Goal: Task Accomplishment & Management: Use online tool/utility

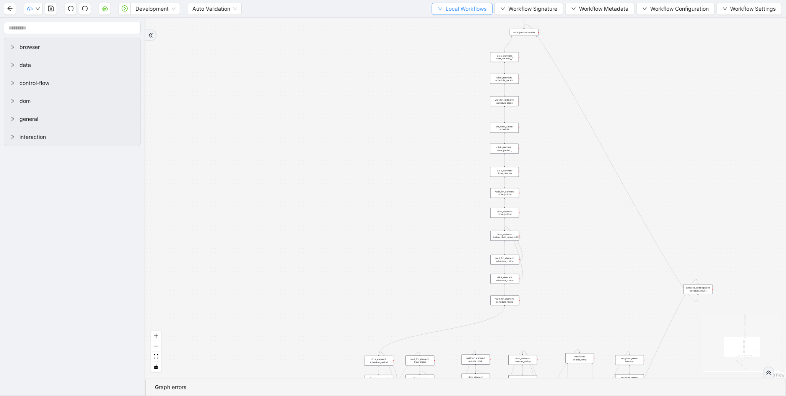
click at [437, 13] on button "Local Workflows" at bounding box center [462, 9] width 61 height 12
click at [442, 22] on span "Select" at bounding box center [459, 23] width 50 height 8
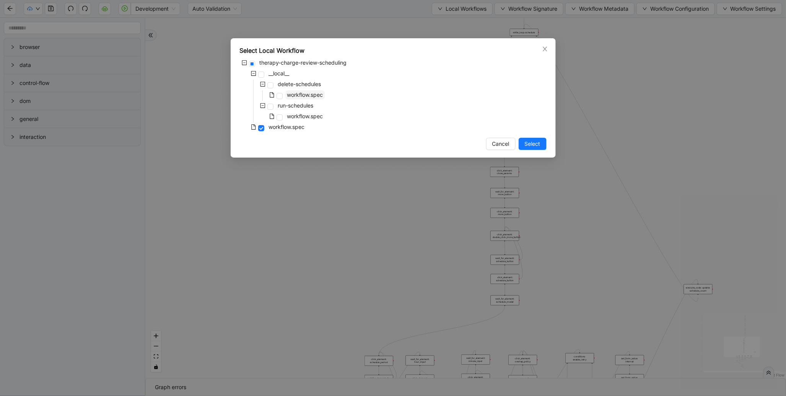
click at [319, 96] on span "workflow.spec" at bounding box center [305, 94] width 36 height 7
click at [534, 146] on span "Select" at bounding box center [533, 144] width 16 height 8
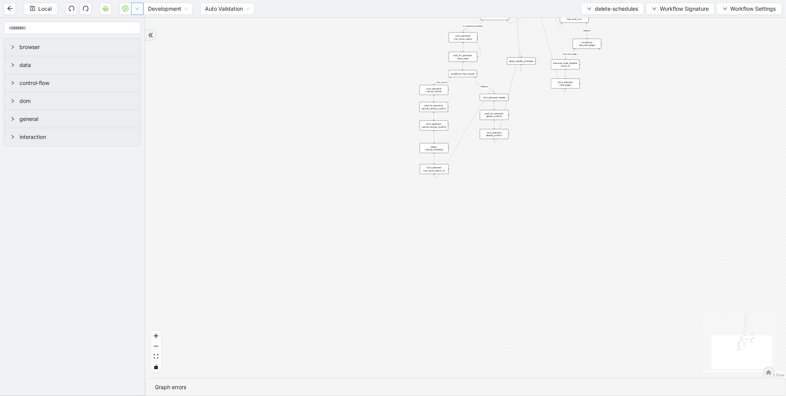
click at [139, 10] on icon "down" at bounding box center [137, 9] width 5 height 5
click at [130, 23] on span "Run local workflow" at bounding box center [112, 23] width 47 height 8
drag, startPoint x: 339, startPoint y: 40, endPoint x: 299, endPoint y: 278, distance: 240.8
click at [299, 278] on div "loopFrom has_cancel fallback is_required_schedule has_next_row fallback has_nex…" at bounding box center [480, 203] width 670 height 371
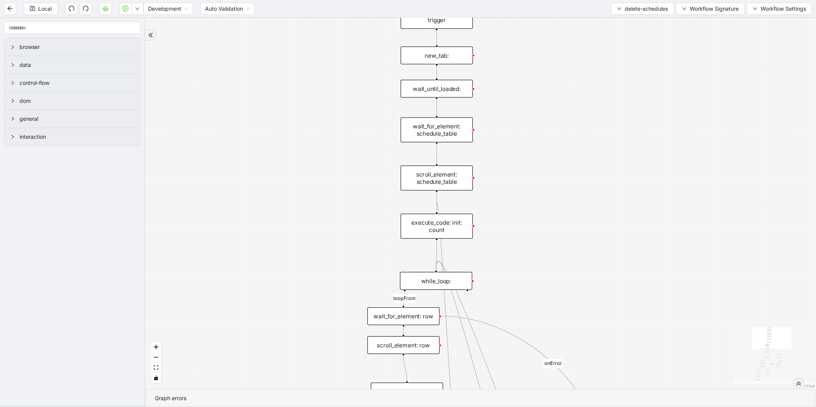
drag, startPoint x: 343, startPoint y: 186, endPoint x: 327, endPoint y: 250, distance: 65.9
click at [327, 250] on div "loopFrom has_cancel fallback is_required_schedule has_next_row fallback has_nex…" at bounding box center [480, 203] width 670 height 371
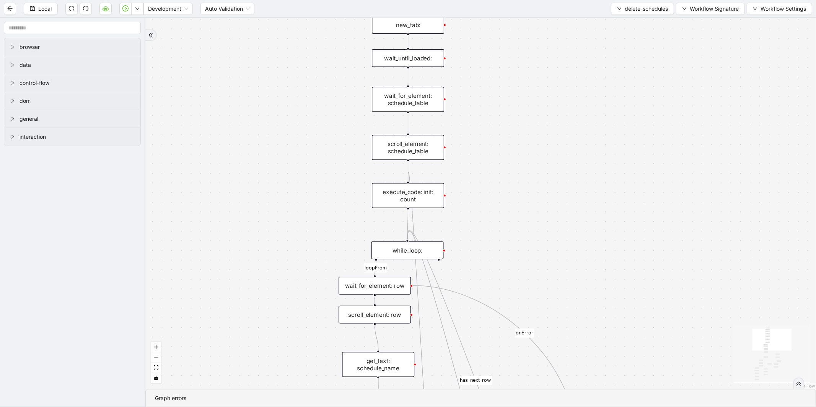
drag, startPoint x: 319, startPoint y: 286, endPoint x: 357, endPoint y: 186, distance: 107.4
click at [299, 226] on div "loopFrom has_cancel fallback is_required_schedule has_next_row fallback has_nex…" at bounding box center [480, 203] width 670 height 371
click at [639, 2] on div "Local Development Auto Validation delete-schedules Workflow Signature Workflow …" at bounding box center [408, 8] width 816 height 17
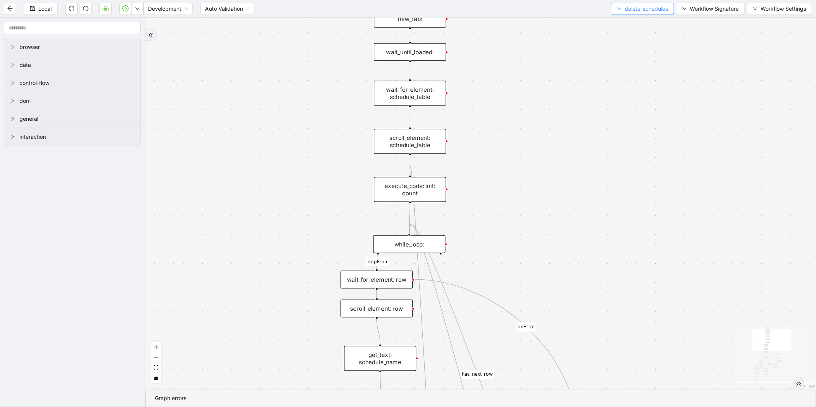
click at [639, 9] on span "delete-schedules" at bounding box center [646, 9] width 43 height 8
click at [633, 21] on span "Select" at bounding box center [641, 23] width 52 height 8
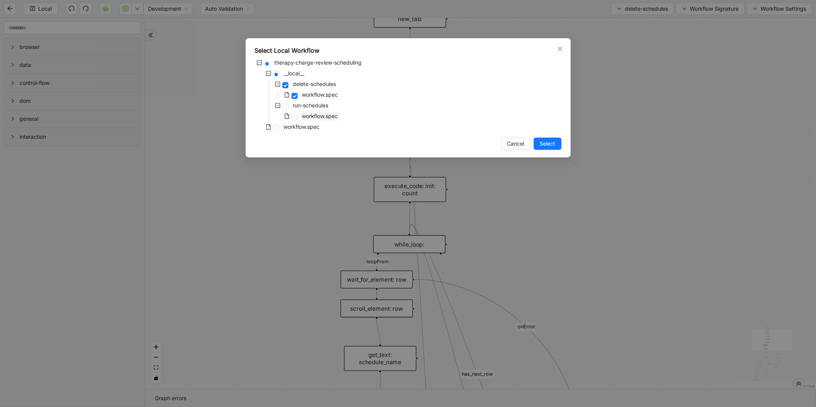
click at [309, 119] on span "workflow.spec" at bounding box center [320, 116] width 36 height 7
click at [307, 127] on span "workflow.spec" at bounding box center [302, 127] width 36 height 7
click at [553, 146] on span "Select" at bounding box center [548, 144] width 16 height 8
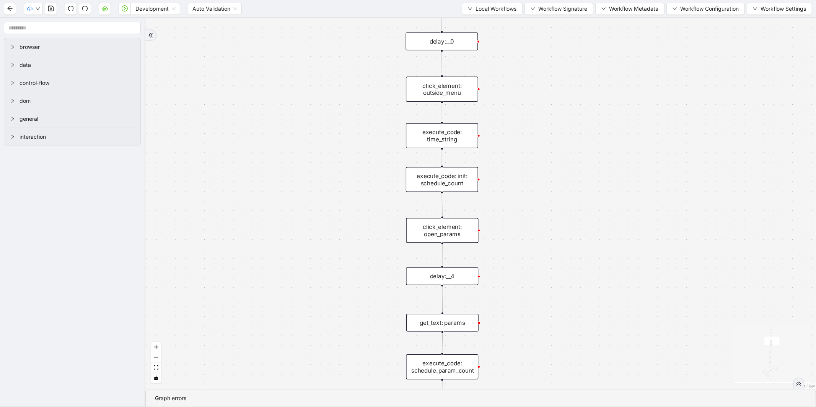
drag, startPoint x: 342, startPoint y: 145, endPoint x: 311, endPoint y: 161, distance: 35.6
click at [315, 163] on div "fallback enable_retry has_error fallback is_selected fallback create_schedule_d…" at bounding box center [480, 203] width 670 height 371
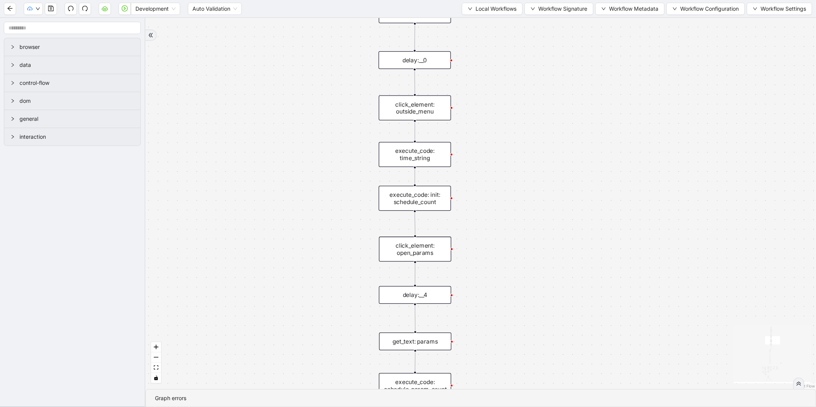
click at [402, 153] on div "execute_code: time_string" at bounding box center [415, 154] width 72 height 25
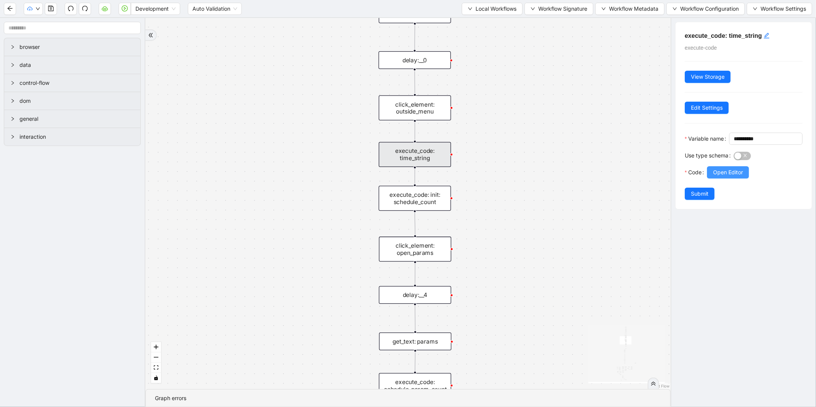
click at [714, 177] on span "Open Editor" at bounding box center [728, 172] width 30 height 8
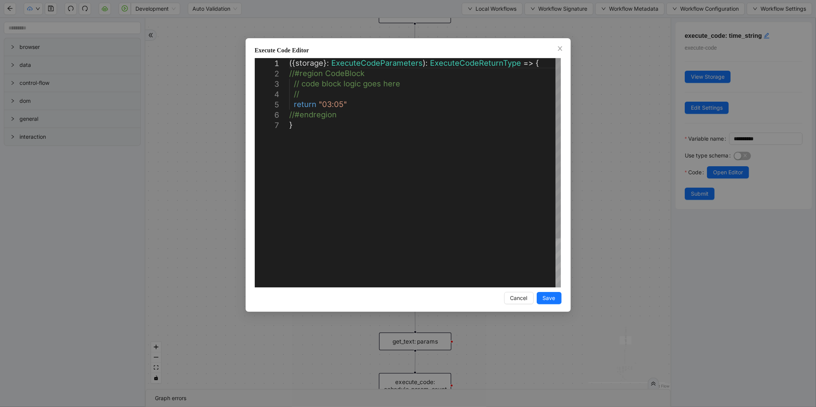
scroll to position [0, 4]
click at [340, 102] on div "({ storage }: ExecuteCodeParameters ): ExecuteCodeReturnType => { //#region Cod…" at bounding box center [425, 203] width 272 height 291
type textarea "**********"
click at [553, 297] on span "Save" at bounding box center [549, 298] width 13 height 8
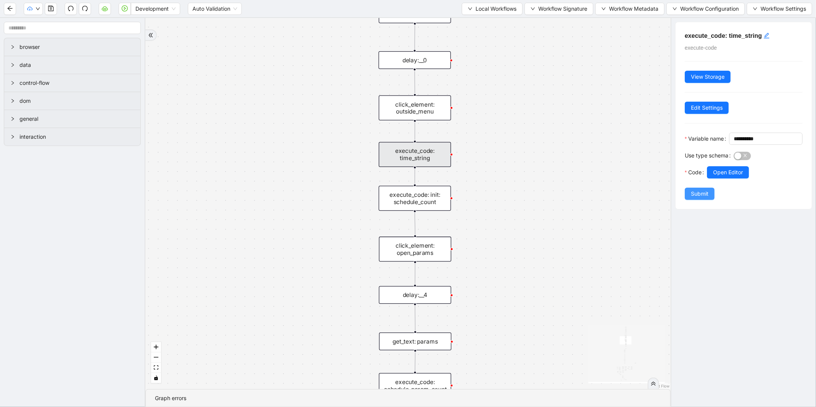
click at [701, 198] on span "Submit" at bounding box center [700, 194] width 18 height 8
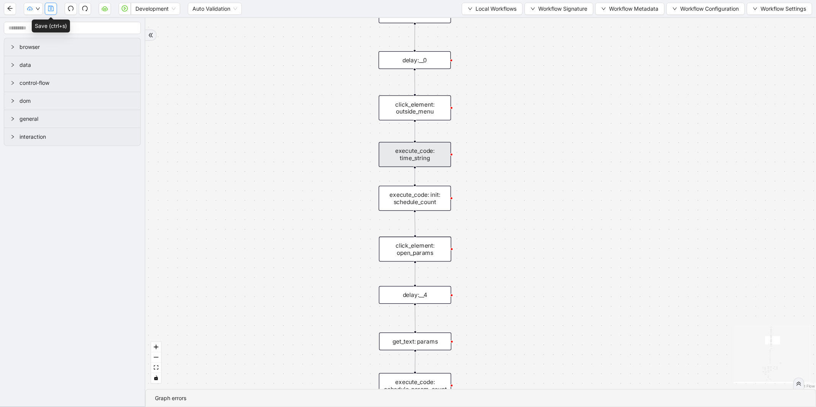
click at [50, 8] on icon "save" at bounding box center [50, 8] width 5 height 5
click at [120, 8] on button "button" at bounding box center [125, 9] width 12 height 12
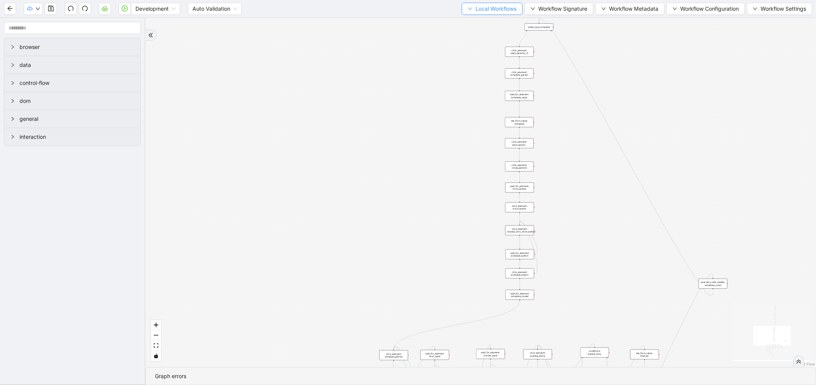
click at [475, 6] on span "Local Workflows" at bounding box center [495, 9] width 41 height 8
click at [477, 21] on span "Select" at bounding box center [489, 23] width 50 height 8
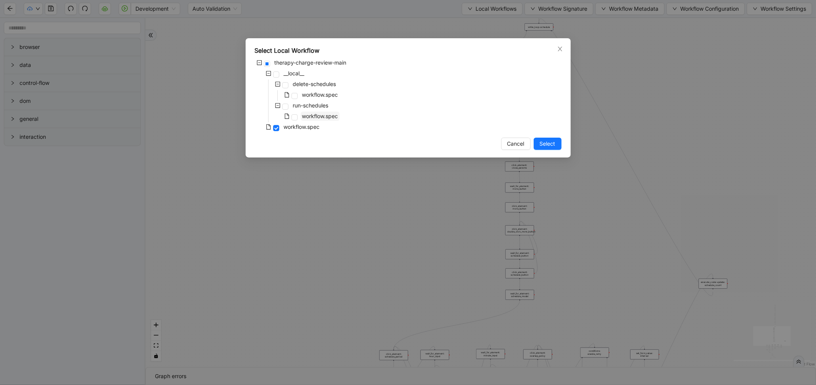
click at [319, 113] on span "workflow.spec" at bounding box center [320, 116] width 36 height 7
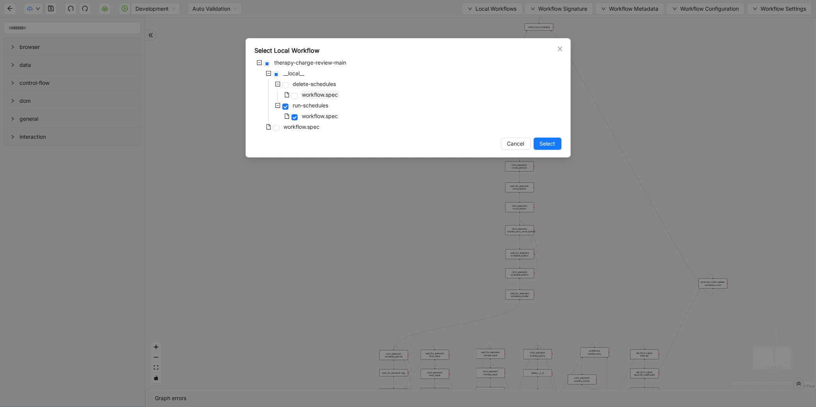
click at [324, 97] on span "workflow.spec" at bounding box center [320, 94] width 36 height 7
click at [548, 148] on button "Select" at bounding box center [548, 144] width 28 height 12
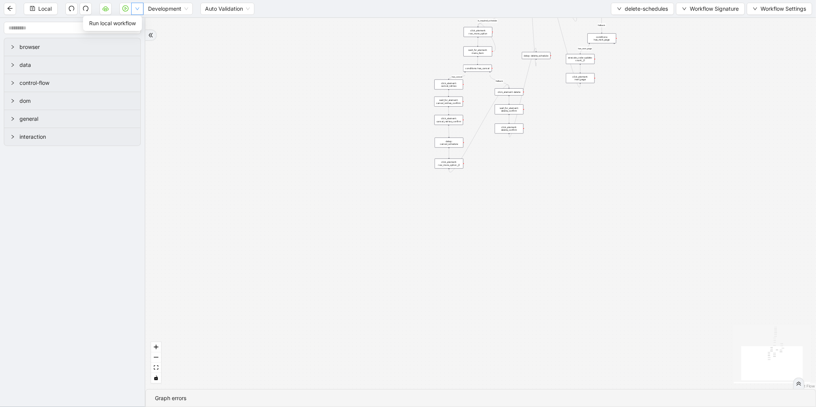
click at [137, 11] on button "button" at bounding box center [137, 9] width 12 height 12
click at [134, 21] on span "Run local workflow" at bounding box center [112, 23] width 47 height 8
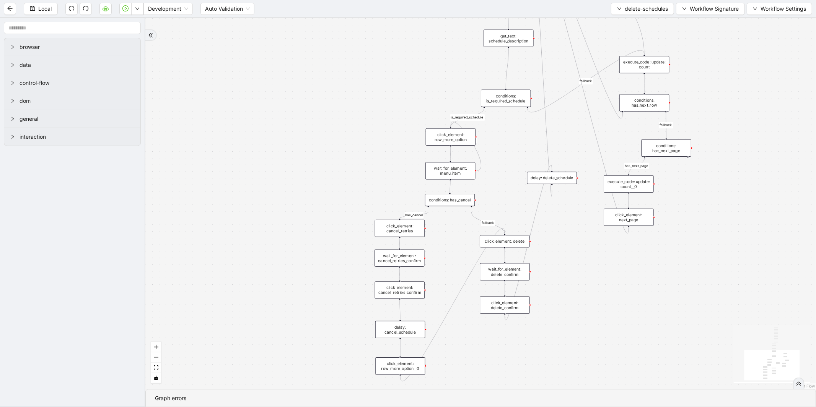
drag, startPoint x: 337, startPoint y: 151, endPoint x: 283, endPoint y: 248, distance: 110.1
click at [284, 246] on div "loopFrom has_cancel fallback is_required_schedule has_next_row fallback has_nex…" at bounding box center [480, 203] width 670 height 371
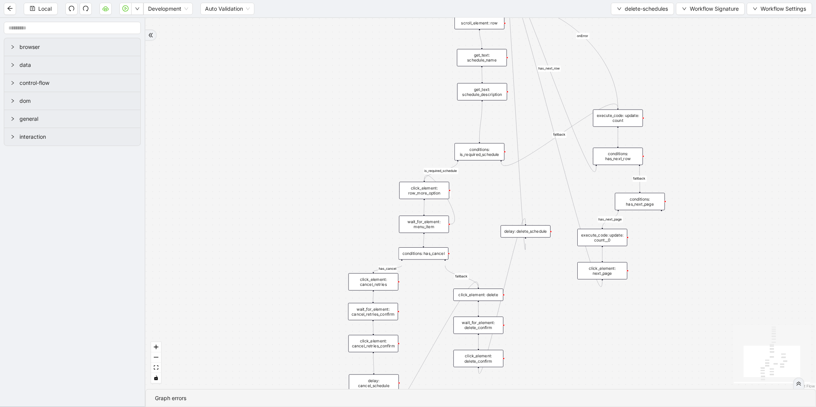
drag, startPoint x: 340, startPoint y: 106, endPoint x: 308, endPoint y: 110, distance: 33.1
click at [339, 112] on div "loopFrom has_cancel fallback is_required_schedule has_next_row fallback has_nex…" at bounding box center [480, 203] width 670 height 371
click at [634, 8] on span "delete-schedules" at bounding box center [646, 9] width 43 height 8
click at [639, 24] on span "Select" at bounding box center [641, 23] width 52 height 8
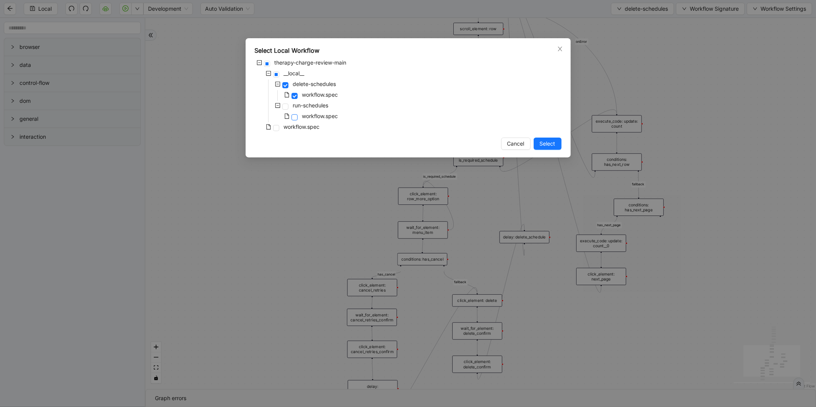
click at [296, 120] on span at bounding box center [294, 117] width 6 height 6
click at [297, 127] on span "workflow.spec" at bounding box center [302, 127] width 36 height 7
click at [553, 141] on span "Select" at bounding box center [548, 144] width 16 height 8
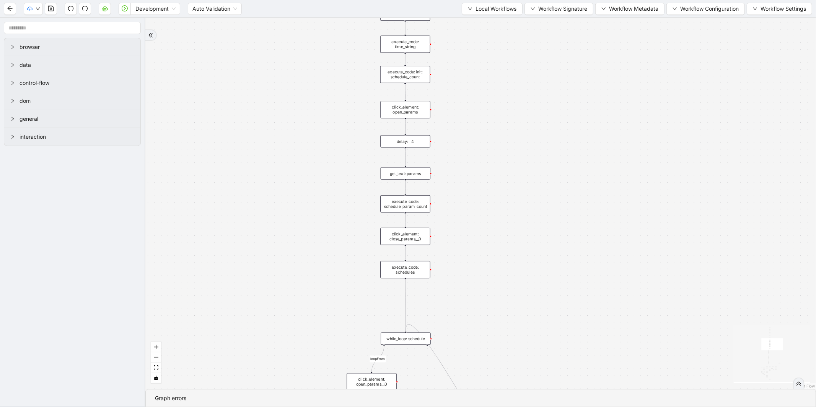
drag, startPoint x: 377, startPoint y: 94, endPoint x: 271, endPoint y: 233, distance: 174.3
click at [271, 233] on div "fallback enable_retry has_error fallback is_selected fallback create_schedule_d…" at bounding box center [480, 203] width 670 height 371
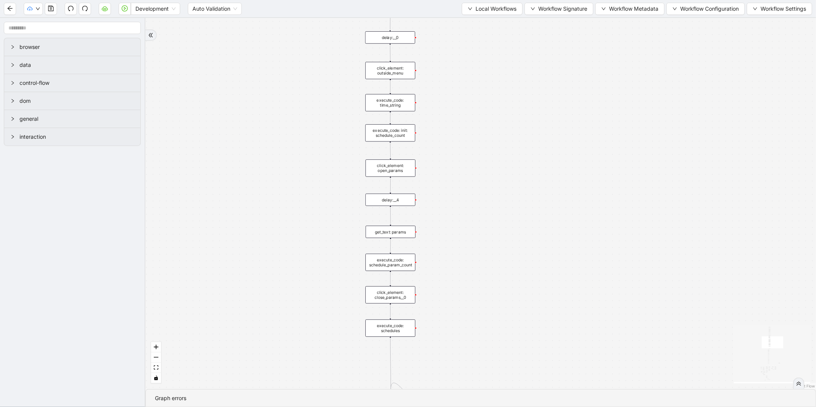
drag, startPoint x: 329, startPoint y: 117, endPoint x: 316, endPoint y: 194, distance: 78.3
click at [316, 194] on div "fallback enable_retry has_error fallback is_selected fallback create_schedule_d…" at bounding box center [480, 203] width 670 height 371
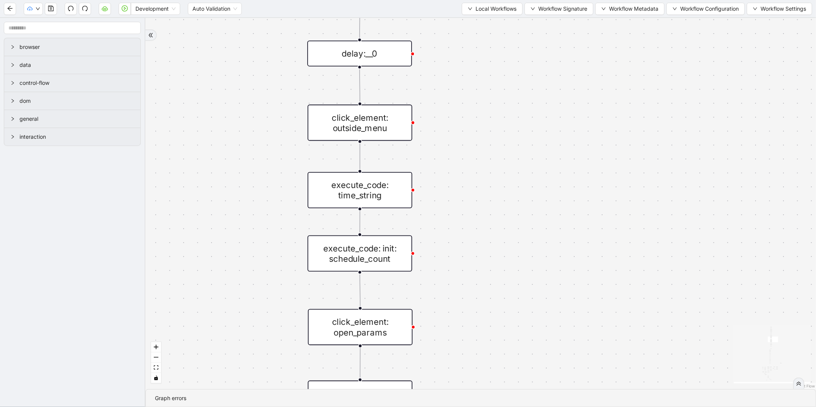
click at [376, 199] on div "execute_code: time_string" at bounding box center [360, 190] width 105 height 36
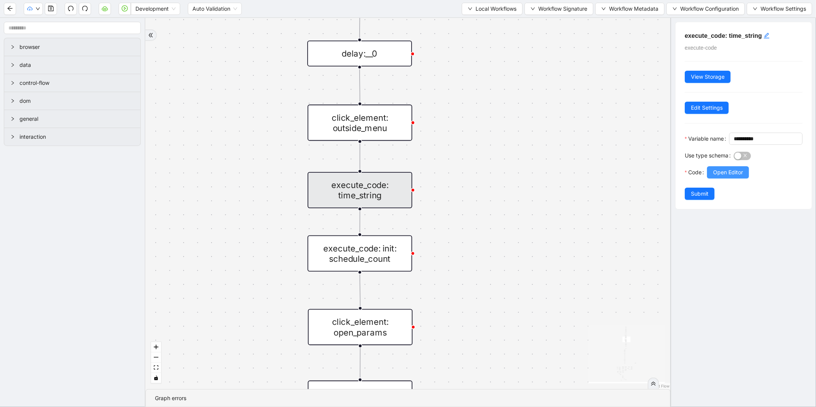
click at [735, 177] on span "Open Editor" at bounding box center [728, 172] width 30 height 8
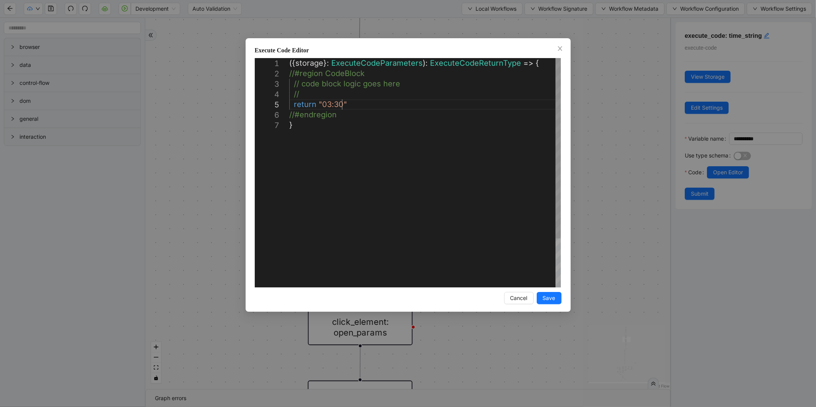
scroll to position [0, 4]
click at [340, 102] on div "({ storage }: ExecuteCodeParameters ): ExecuteCodeReturnType => { //#region Cod…" at bounding box center [425, 203] width 272 height 291
type textarea "**********"
click at [550, 295] on span "Save" at bounding box center [549, 298] width 13 height 8
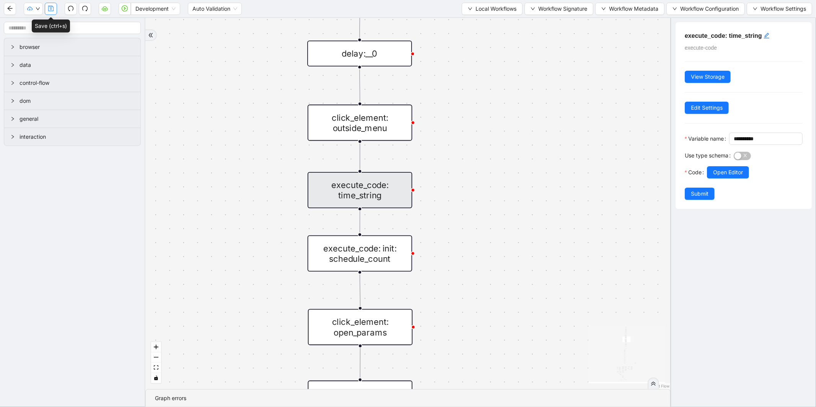
click at [48, 8] on icon "save" at bounding box center [50, 8] width 5 height 5
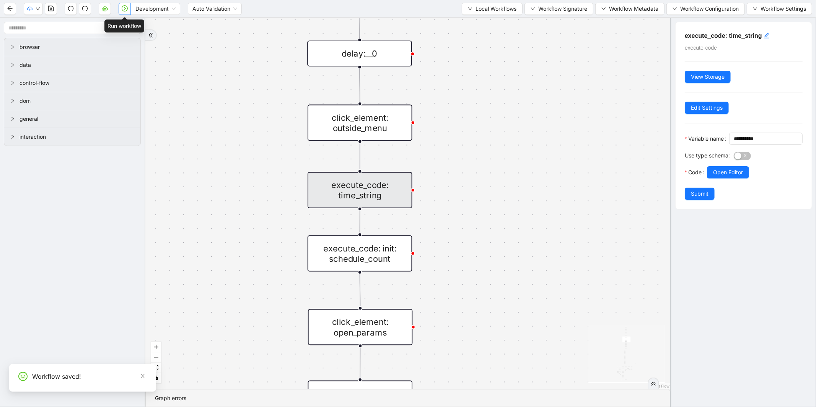
click at [127, 10] on icon "play-circle" at bounding box center [125, 8] width 6 height 6
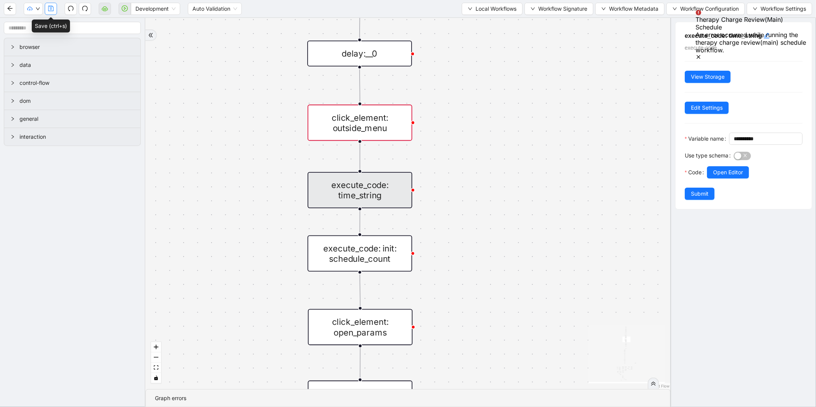
click at [47, 12] on button "button" at bounding box center [51, 9] width 12 height 12
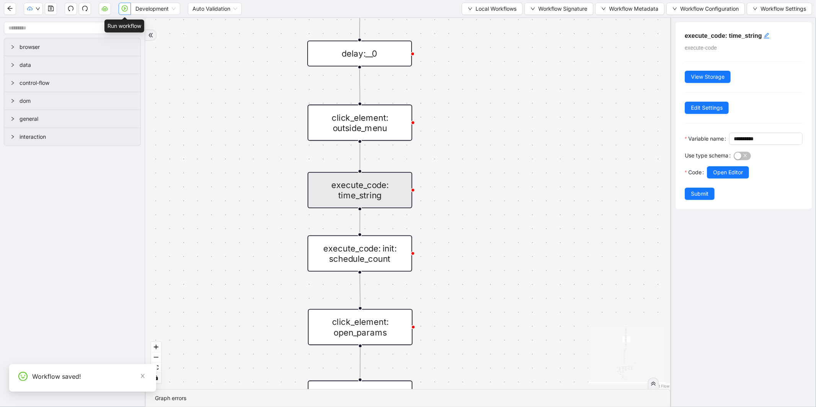
click at [120, 10] on button "button" at bounding box center [125, 9] width 12 height 12
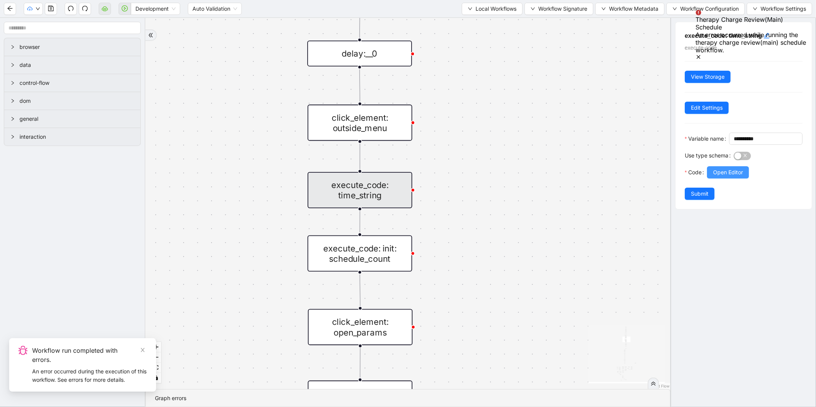
click at [717, 179] on button "Open Editor" at bounding box center [728, 172] width 42 height 12
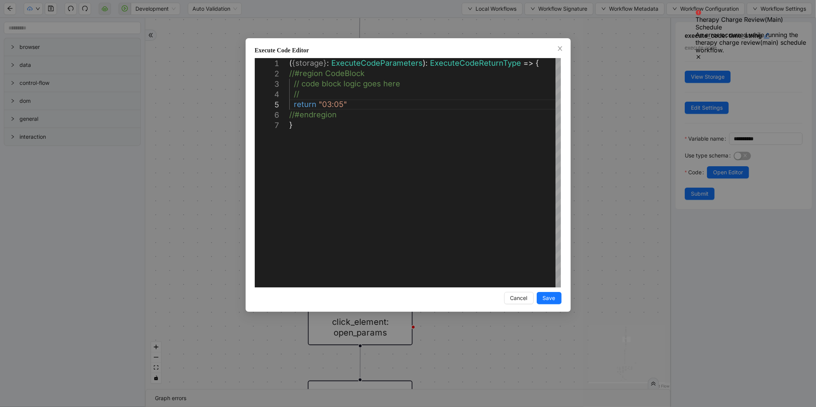
click at [609, 184] on div "**********" at bounding box center [408, 203] width 816 height 407
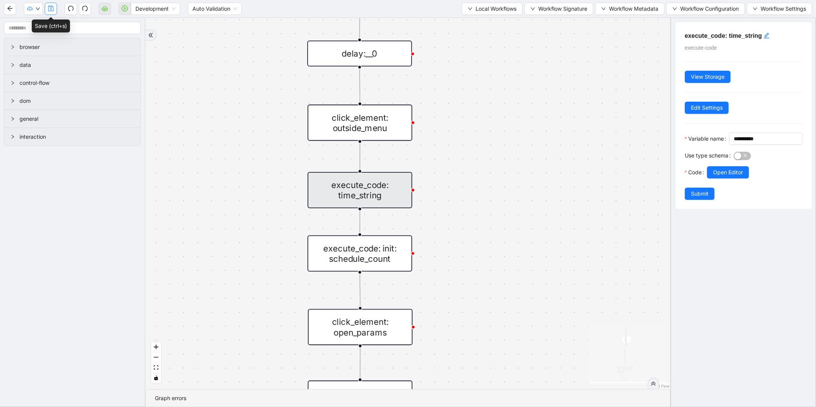
click at [53, 10] on icon "save" at bounding box center [50, 8] width 5 height 5
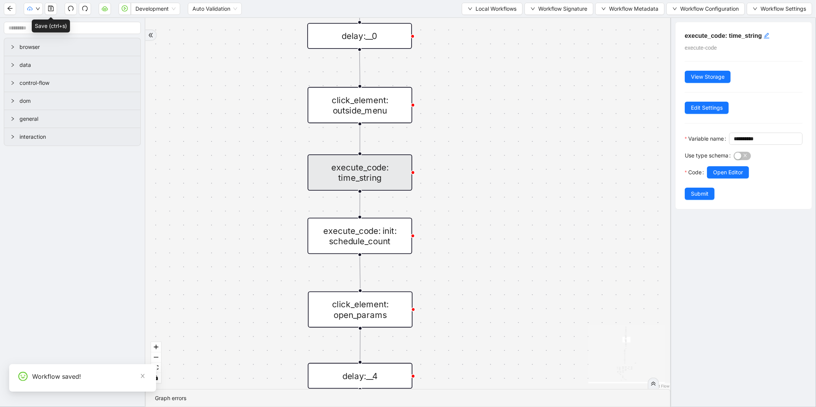
drag, startPoint x: 243, startPoint y: 310, endPoint x: 268, endPoint y: 147, distance: 164.9
click at [265, 159] on div "fallback enable_retry has_error fallback is_selected fallback create_schedule_d…" at bounding box center [407, 203] width 525 height 371
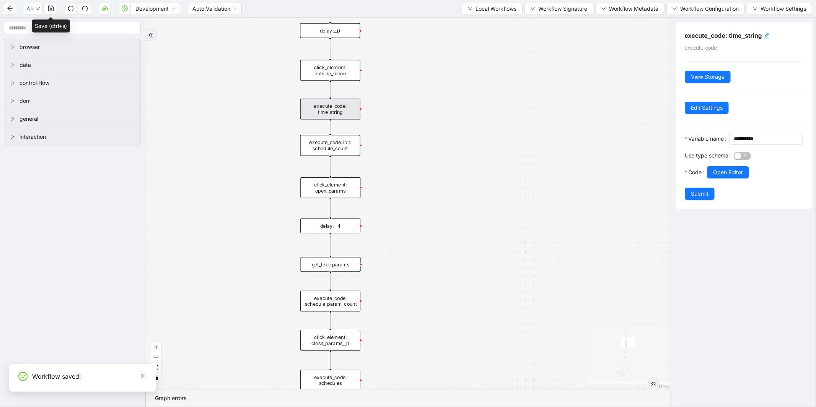
drag, startPoint x: 255, startPoint y: 314, endPoint x: 247, endPoint y: 182, distance: 132.2
click at [247, 202] on div "fallback enable_retry has_error fallback is_selected fallback create_schedule_d…" at bounding box center [407, 203] width 525 height 371
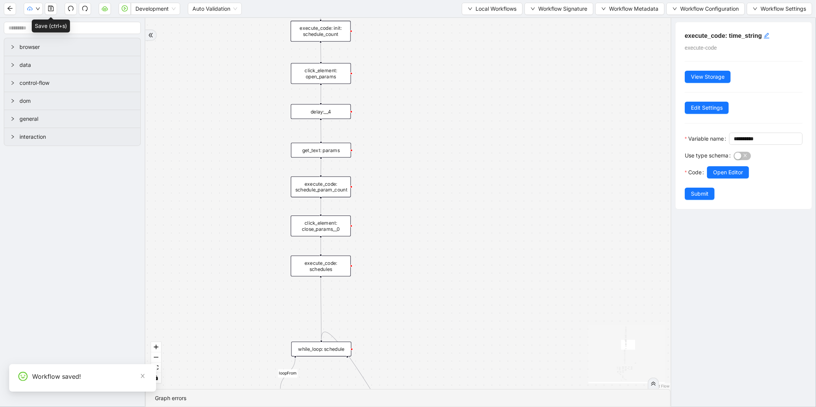
drag, startPoint x: 251, startPoint y: 303, endPoint x: 257, endPoint y: 184, distance: 119.9
click at [255, 189] on div "fallback enable_retry has_error fallback is_selected fallback create_schedule_d…" at bounding box center [407, 203] width 525 height 371
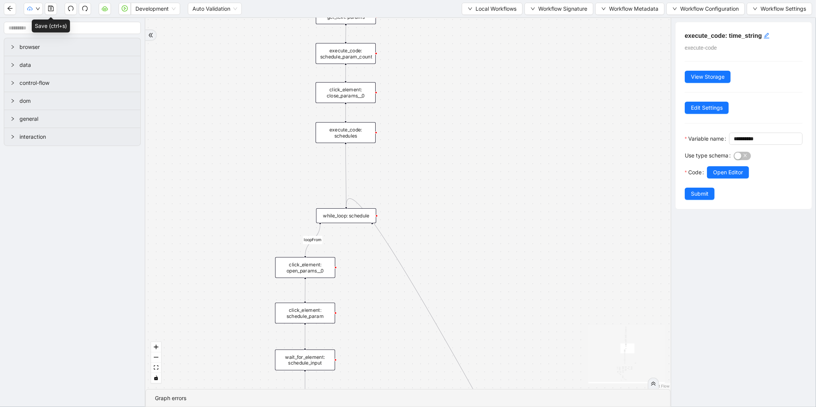
drag, startPoint x: 276, startPoint y: 218, endPoint x: 314, endPoint y: 124, distance: 101.4
click at [313, 125] on div "fallback enable_retry has_error fallback is_selected fallback create_schedule_d…" at bounding box center [407, 203] width 525 height 371
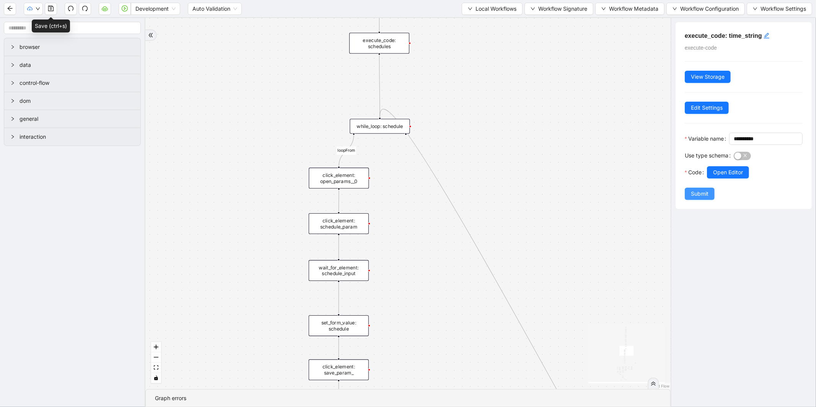
click at [698, 200] on button "Submit" at bounding box center [700, 194] width 30 height 12
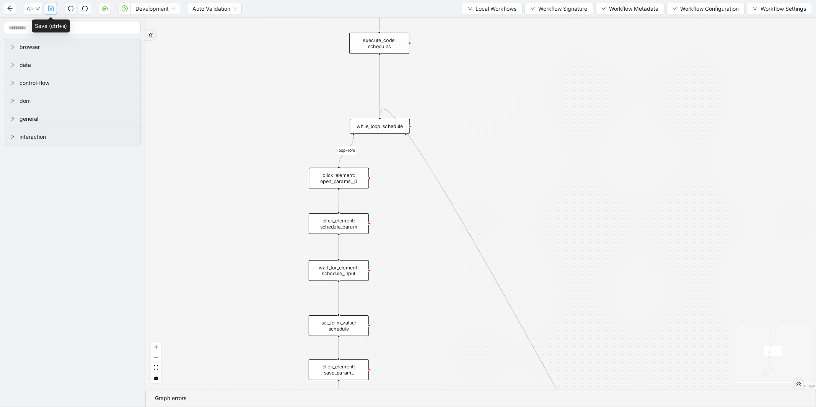
click at [48, 10] on icon "save" at bounding box center [51, 8] width 6 height 6
click at [124, 9] on icon "play-circle" at bounding box center [125, 8] width 6 height 6
